Goal: Browse casually

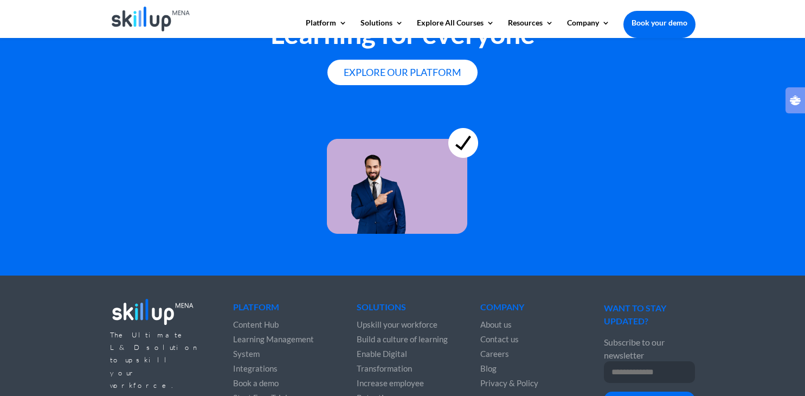
scroll to position [3032, 0]
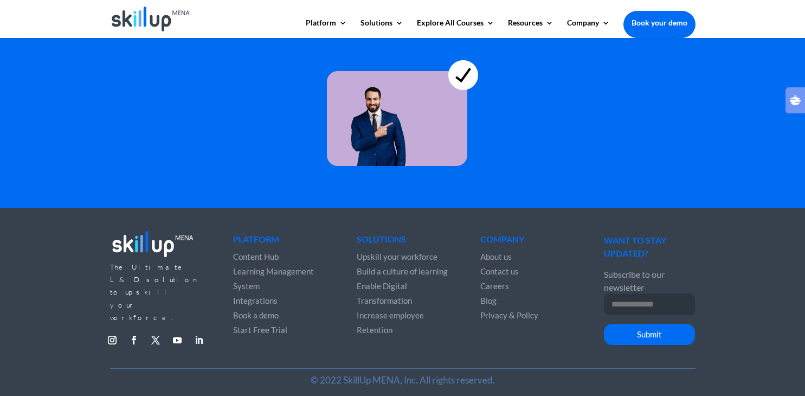
click at [198, 331] on link "Follow" at bounding box center [198, 339] width 17 height 17
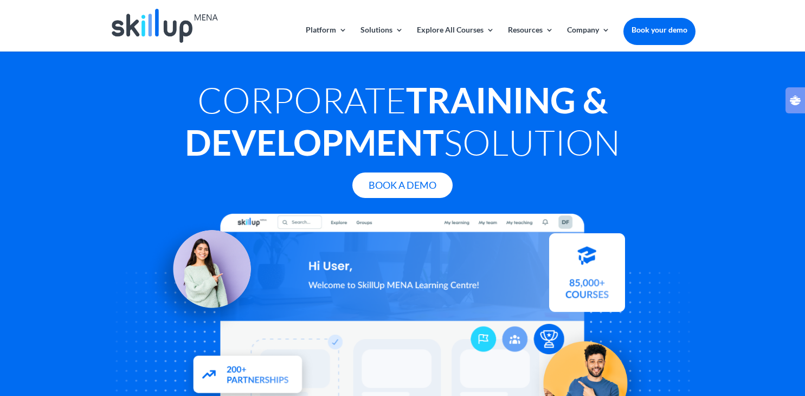
click at [790, 100] on icon "Open ocean quick view" at bounding box center [795, 100] width 11 height 11
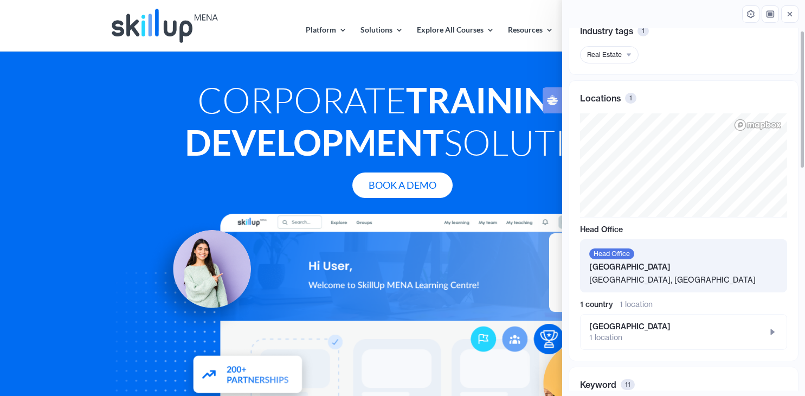
scroll to position [524, 0]
